Goal: Task Accomplishment & Management: Use online tool/utility

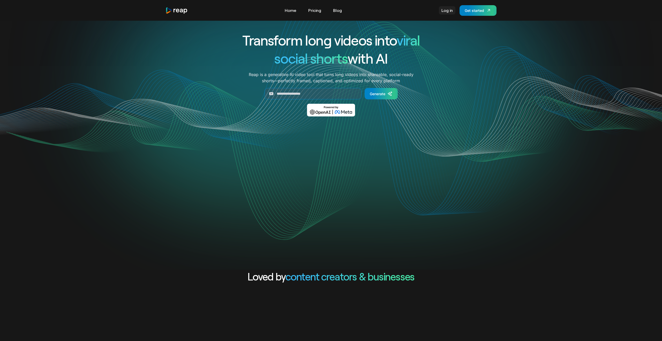
click at [444, 12] on link "Log in" at bounding box center [447, 10] width 17 height 8
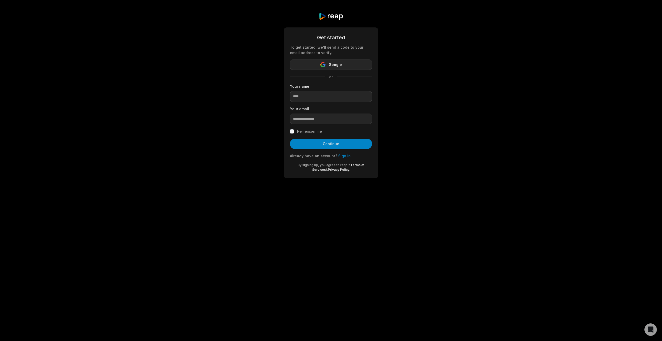
click at [353, 66] on button "Google" at bounding box center [331, 64] width 82 height 10
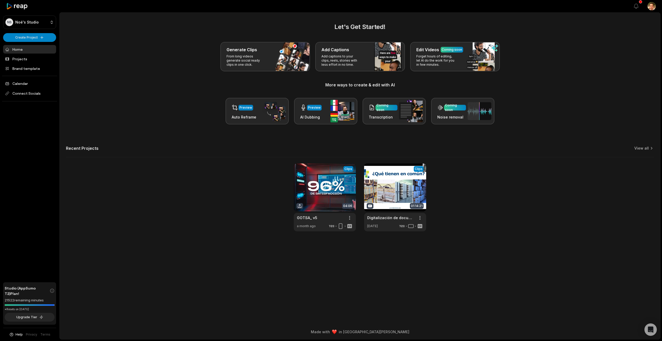
click at [276, 27] on h2 "Let's Get Started!" at bounding box center [360, 26] width 588 height 9
click at [346, 58] on p "Add captions to your clips, reels, stories with less effort in no time." at bounding box center [342, 60] width 40 height 12
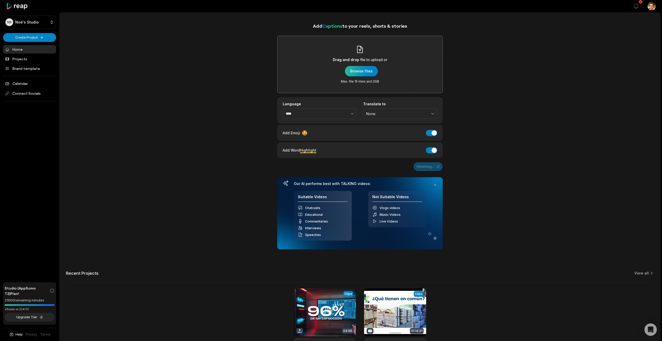
click at [367, 72] on div "button" at bounding box center [361, 71] width 33 height 10
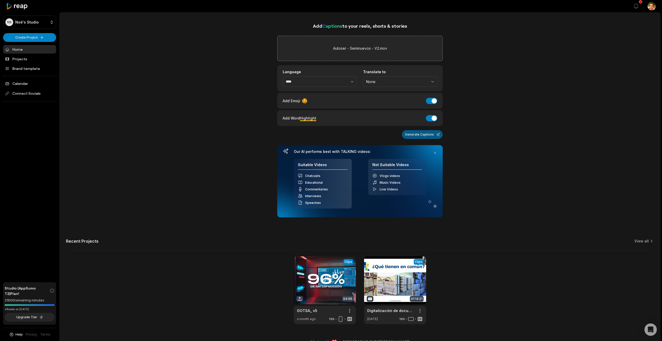
click at [425, 136] on button "Generate Captions" at bounding box center [422, 134] width 41 height 9
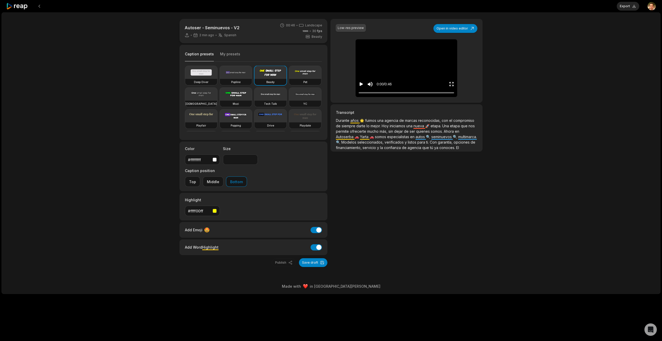
click at [238, 77] on video at bounding box center [236, 72] width 32 height 13
type input "**"
click at [454, 29] on button "Open in video editor" at bounding box center [456, 28] width 44 height 9
click at [455, 28] on button "Open in video editor" at bounding box center [456, 28] width 44 height 9
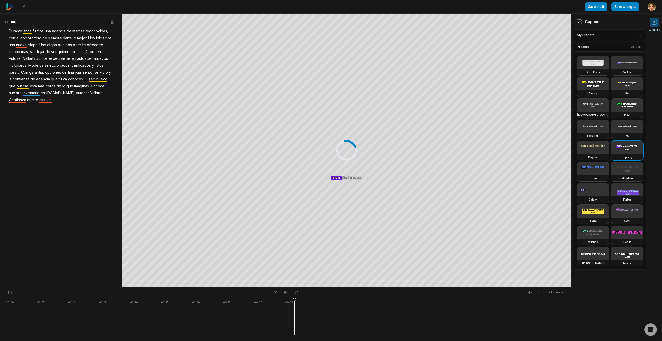
click at [46, 96] on span "AutoserVallartata.com" at bounding box center [61, 93] width 30 height 7
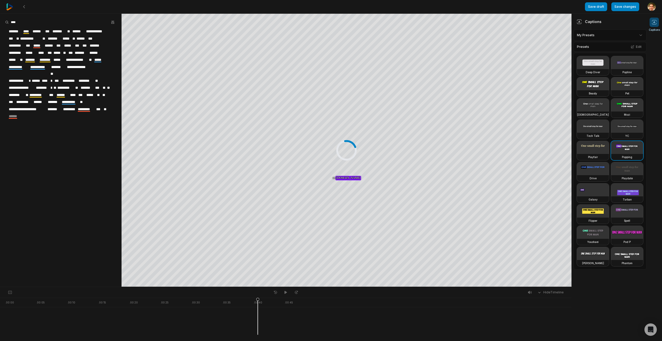
click at [34, 106] on span "**********" at bounding box center [27, 109] width 39 height 7
click at [45, 106] on span "*******" at bounding box center [52, 109] width 16 height 7
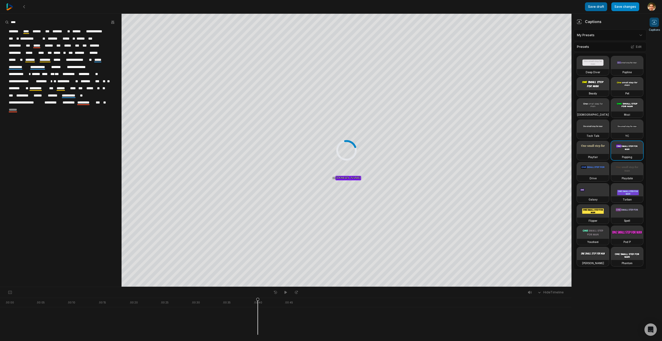
click at [596, 8] on button "Save draft" at bounding box center [596, 6] width 22 height 9
click at [598, 7] on button "Save draft" at bounding box center [596, 6] width 22 height 9
click at [623, 9] on button "Save changes" at bounding box center [626, 6] width 28 height 9
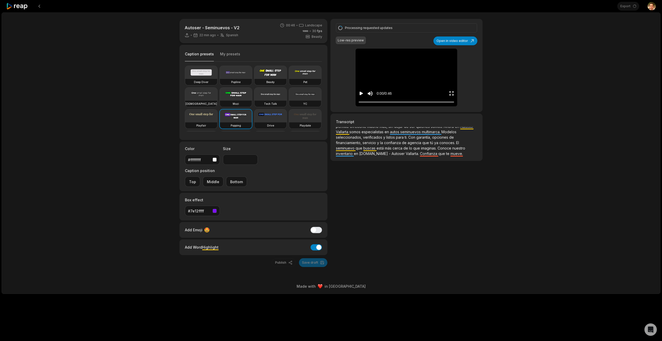
scroll to position [15, 0]
click at [359, 95] on icon "Play video" at bounding box center [361, 93] width 5 height 5
click at [453, 93] on icon "Enter Fullscreen" at bounding box center [451, 93] width 5 height 5
